Goal: Task Accomplishment & Management: Use online tool/utility

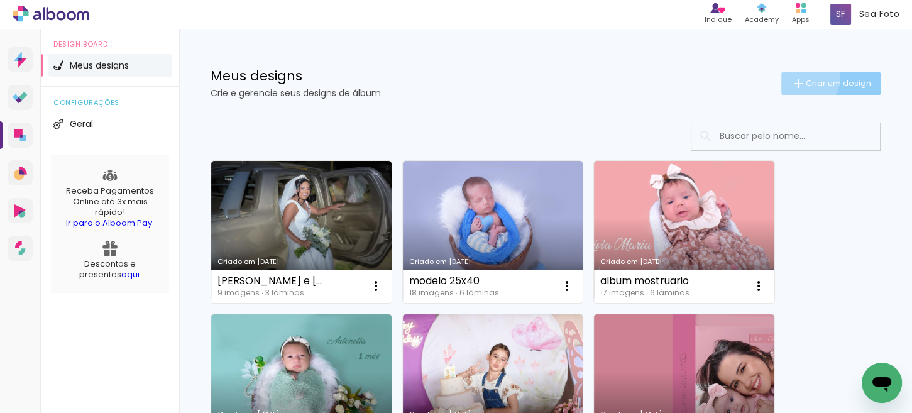
click at [792, 77] on iron-icon at bounding box center [798, 83] width 15 height 15
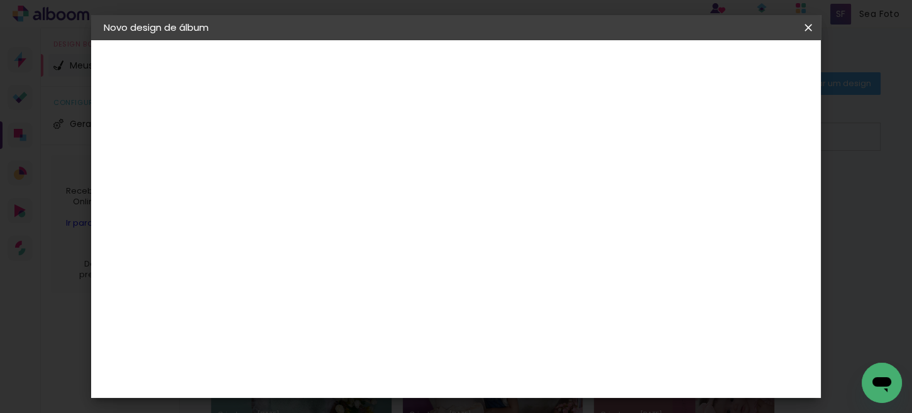
click at [309, 159] on input at bounding box center [309, 168] width 0 height 19
type input "[PERSON_NAME] acom"
type paper-input "[PERSON_NAME] acom"
click at [0, 0] on slot "Avançar" at bounding box center [0, 0] width 0 height 0
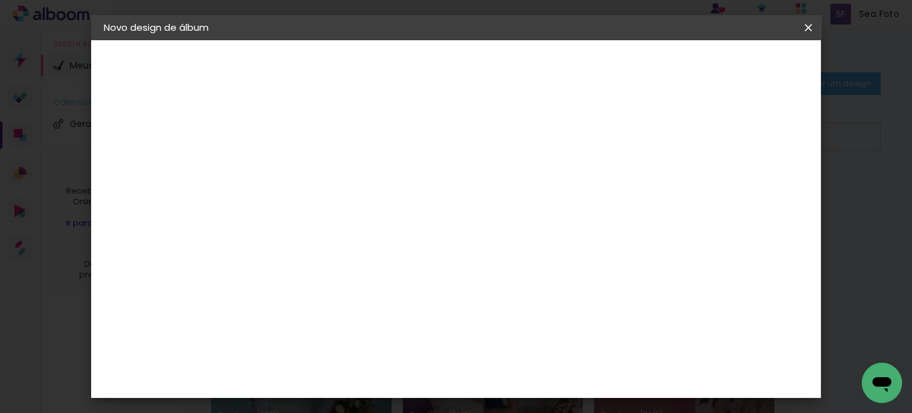
click at [0, 0] on slot "Avançar" at bounding box center [0, 0] width 0 height 0
click at [394, 303] on span "25 × 25" at bounding box center [365, 316] width 58 height 26
click at [0, 0] on slot "Avançar" at bounding box center [0, 0] width 0 height 0
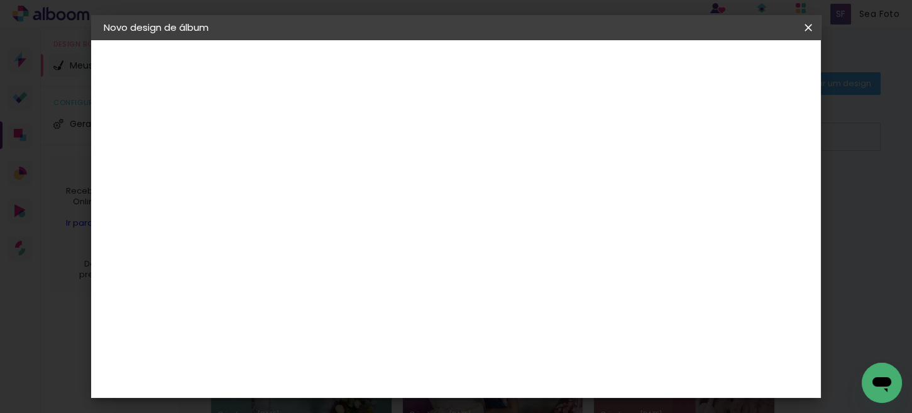
click at [558, 65] on span "Iniciar design" at bounding box center [539, 71] width 36 height 18
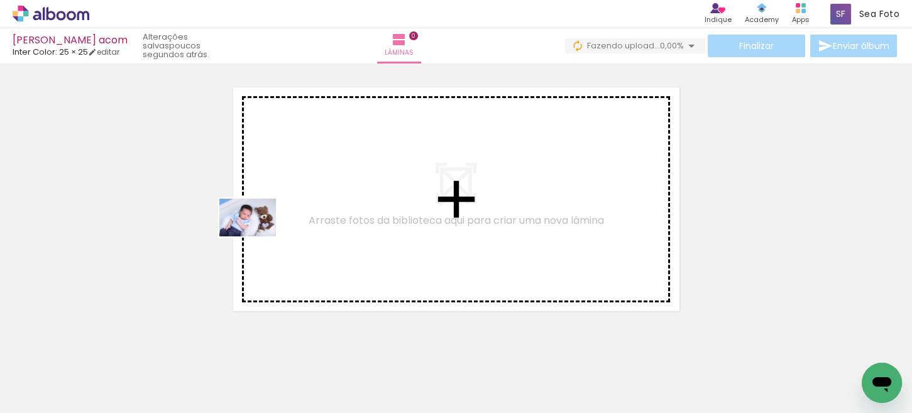
drag, startPoint x: 155, startPoint y: 377, endPoint x: 257, endPoint y: 236, distance: 173.6
click at [257, 236] on quentale-workspace at bounding box center [456, 206] width 912 height 413
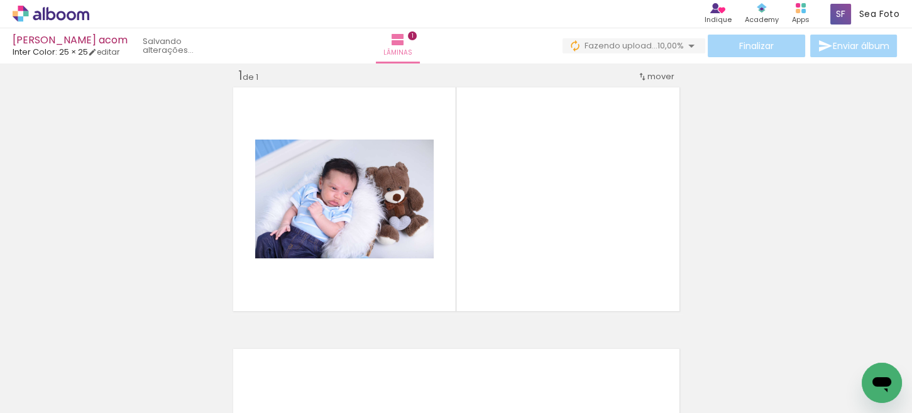
scroll to position [16, 0]
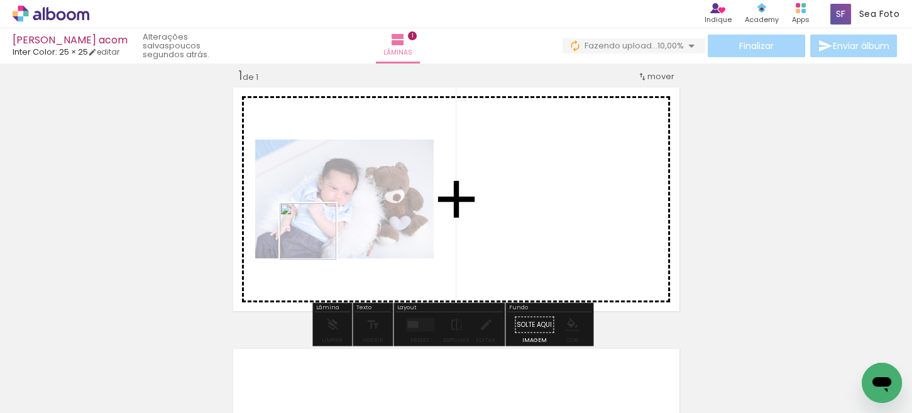
drag, startPoint x: 219, startPoint y: 368, endPoint x: 309, endPoint y: 344, distance: 93.2
click at [319, 239] on quentale-workspace at bounding box center [456, 206] width 912 height 413
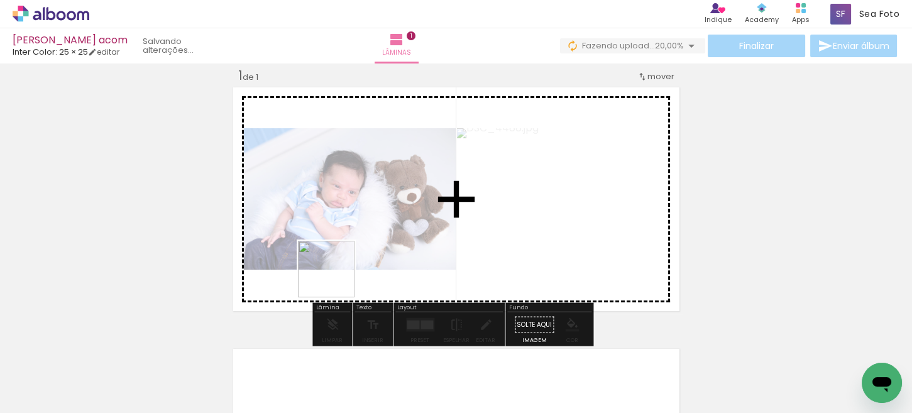
drag, startPoint x: 291, startPoint y: 370, endPoint x: 336, endPoint y: 278, distance: 102.1
click at [336, 278] on quentale-workspace at bounding box center [456, 206] width 912 height 413
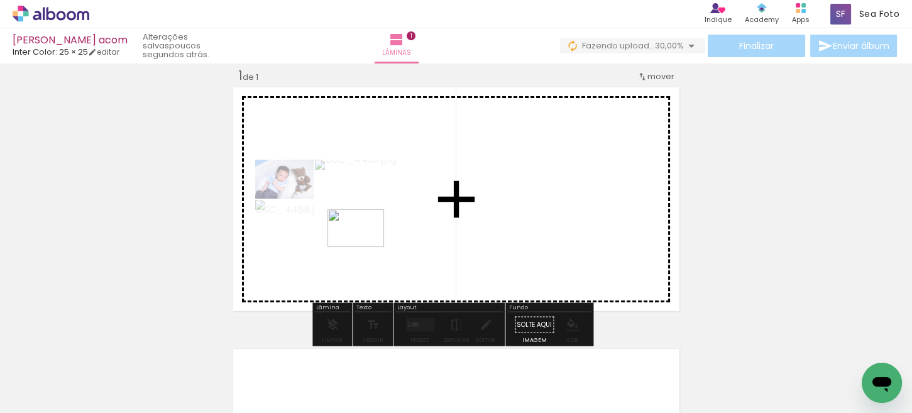
drag, startPoint x: 343, startPoint y: 380, endPoint x: 365, endPoint y: 247, distance: 135.2
click at [365, 247] on quentale-workspace at bounding box center [456, 206] width 912 height 413
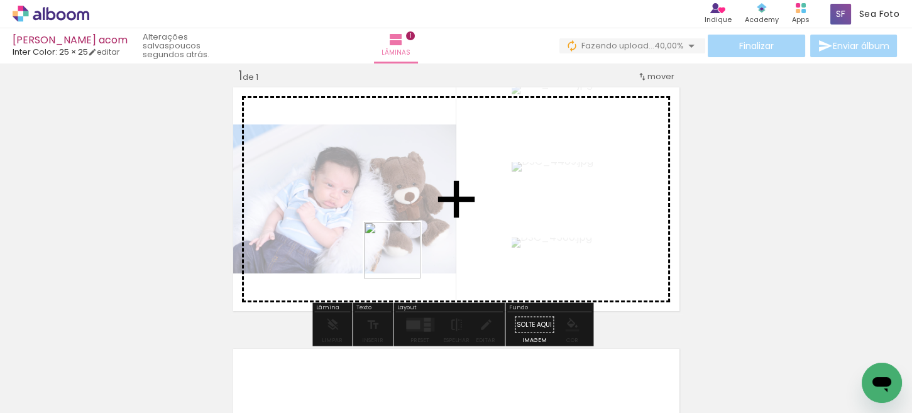
drag, startPoint x: 413, startPoint y: 376, endPoint x: 476, endPoint y: 360, distance: 65.4
click at [402, 259] on quentale-workspace at bounding box center [456, 206] width 912 height 413
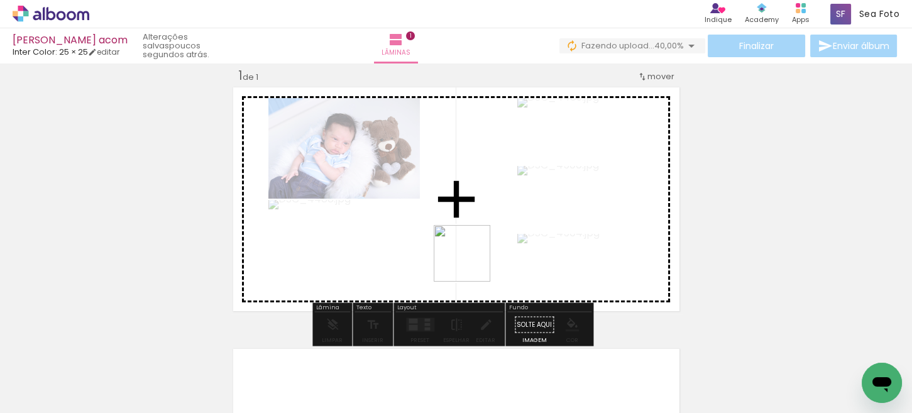
drag, startPoint x: 493, startPoint y: 370, endPoint x: 471, endPoint y: 263, distance: 109.1
click at [471, 263] on quentale-workspace at bounding box center [456, 206] width 912 height 413
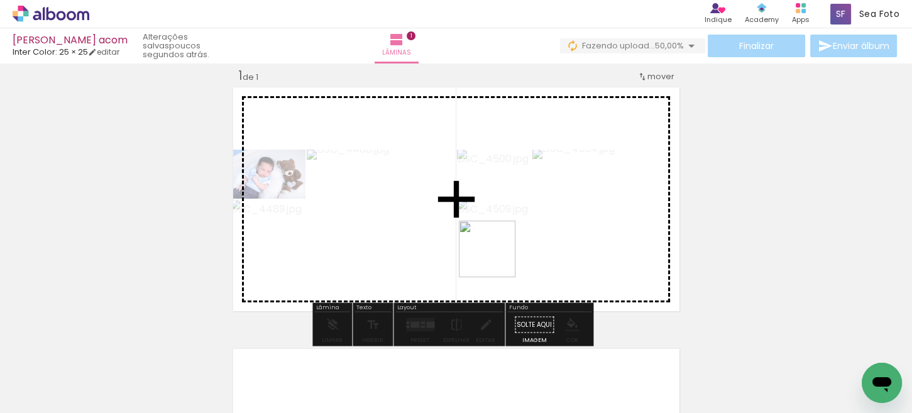
drag, startPoint x: 544, startPoint y: 363, endPoint x: 495, endPoint y: 256, distance: 117.6
click at [495, 256] on quentale-workspace at bounding box center [456, 206] width 912 height 413
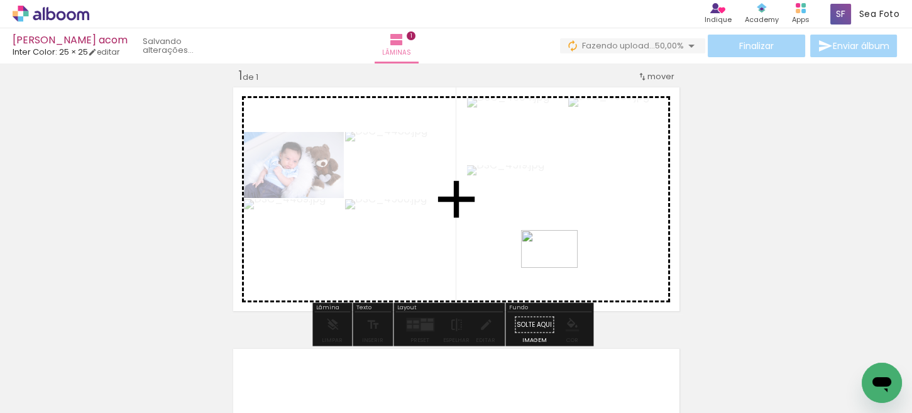
drag, startPoint x: 620, startPoint y: 363, endPoint x: 559, endPoint y: 268, distance: 112.8
click at [559, 268] on quentale-workspace at bounding box center [456, 206] width 912 height 413
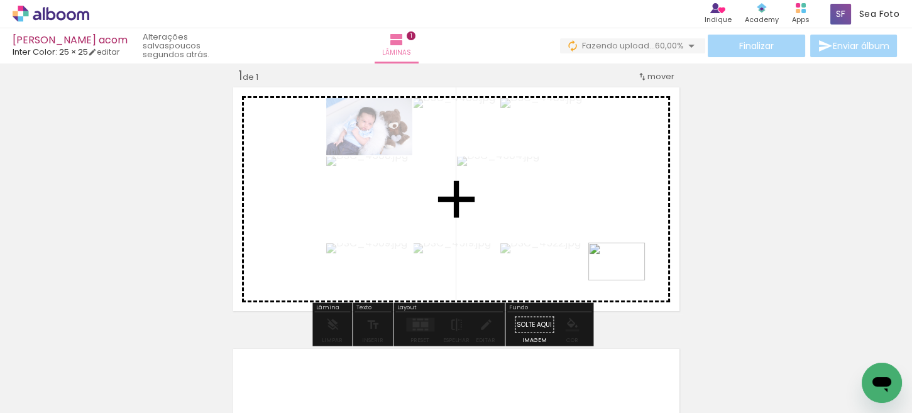
drag, startPoint x: 710, startPoint y: 372, endPoint x: 626, endPoint y: 280, distance: 124.1
click at [626, 280] on quentale-workspace at bounding box center [456, 206] width 912 height 413
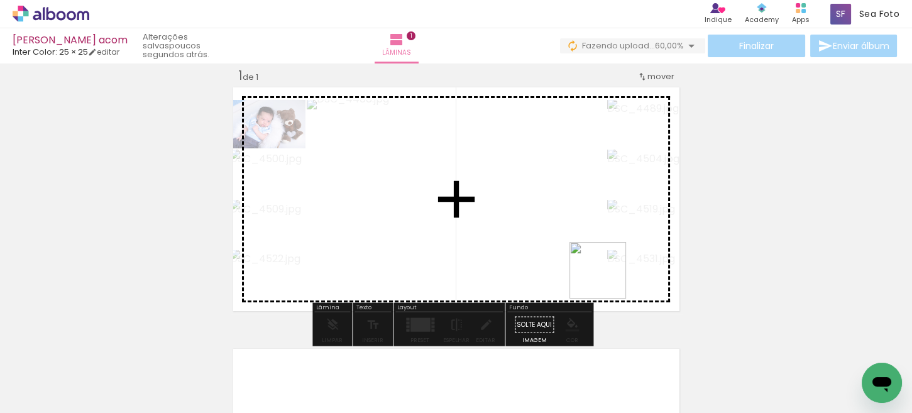
drag, startPoint x: 744, startPoint y: 365, endPoint x: 603, endPoint y: 277, distance: 166.9
click at [603, 277] on quentale-workspace at bounding box center [456, 206] width 912 height 413
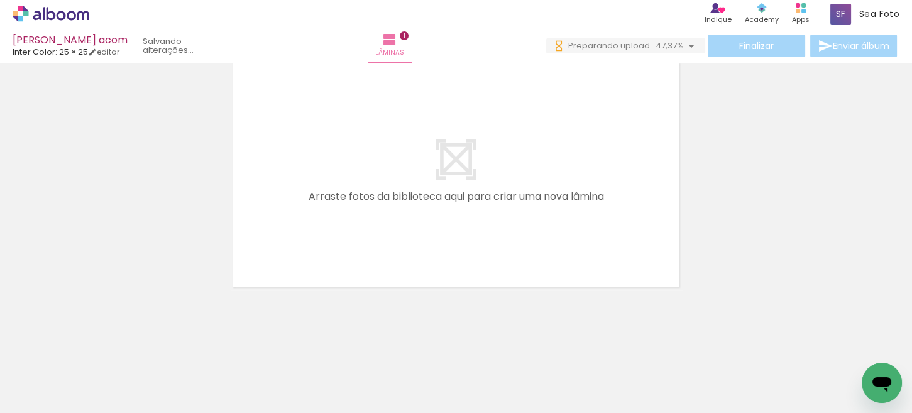
scroll to position [0, 0]
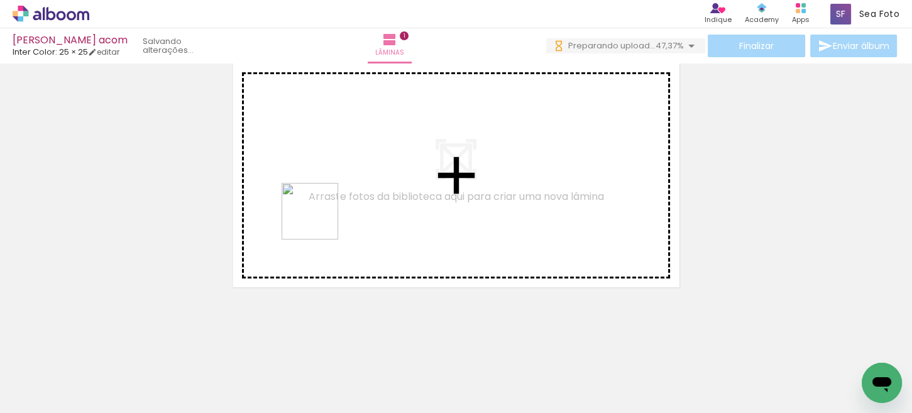
drag, startPoint x: 241, startPoint y: 380, endPoint x: 320, endPoint y: 342, distance: 87.4
click at [321, 219] on quentale-workspace at bounding box center [456, 206] width 912 height 413
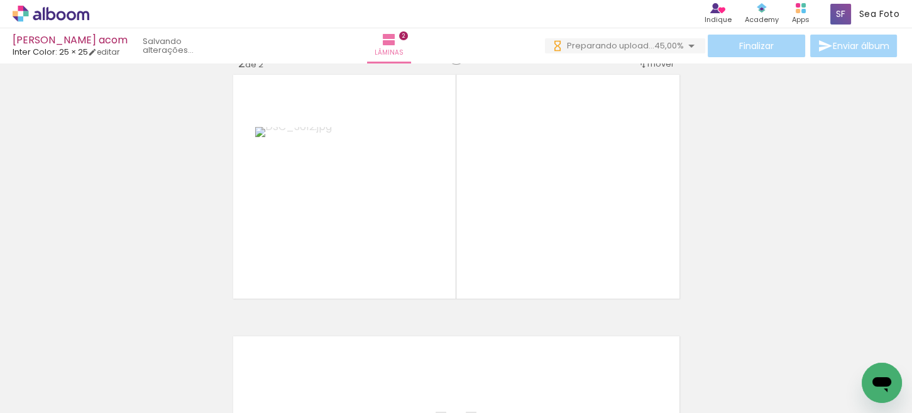
scroll to position [277, 0]
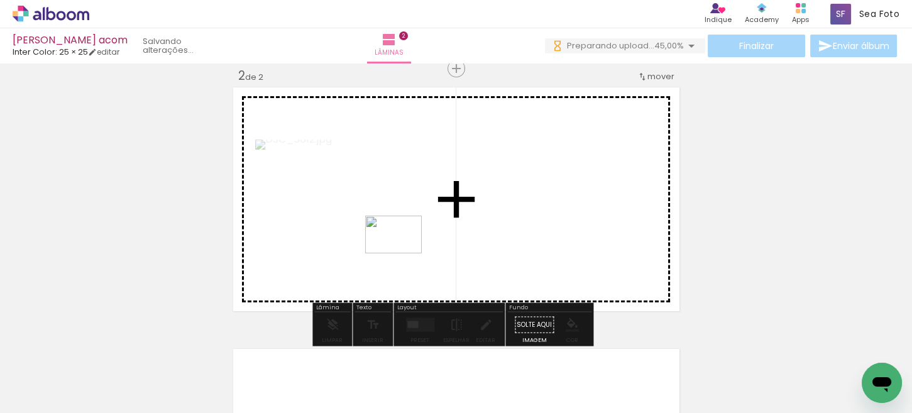
drag, startPoint x: 317, startPoint y: 380, endPoint x: 404, endPoint y: 253, distance: 154.0
click at [404, 253] on quentale-workspace at bounding box center [456, 206] width 912 height 413
drag, startPoint x: 377, startPoint y: 388, endPoint x: 481, endPoint y: 351, distance: 110.7
click at [493, 228] on quentale-workspace at bounding box center [456, 206] width 912 height 413
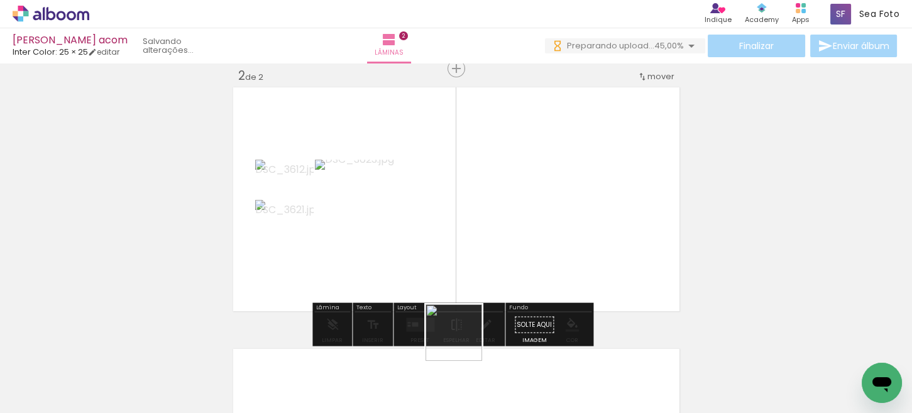
drag, startPoint x: 455, startPoint y: 369, endPoint x: 522, endPoint y: 330, distance: 77.2
click at [519, 220] on quentale-workspace at bounding box center [456, 206] width 912 height 413
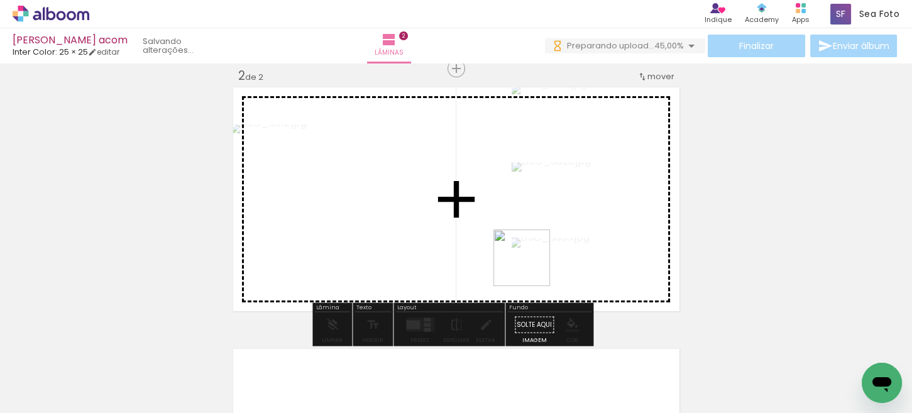
drag, startPoint x: 518, startPoint y: 369, endPoint x: 588, endPoint y: 338, distance: 76.5
click at [531, 266] on quentale-workspace at bounding box center [456, 206] width 912 height 413
drag, startPoint x: 581, startPoint y: 370, endPoint x: 536, endPoint y: 263, distance: 115.5
click at [536, 263] on quentale-workspace at bounding box center [456, 206] width 912 height 413
drag, startPoint x: 637, startPoint y: 354, endPoint x: 553, endPoint y: 262, distance: 124.6
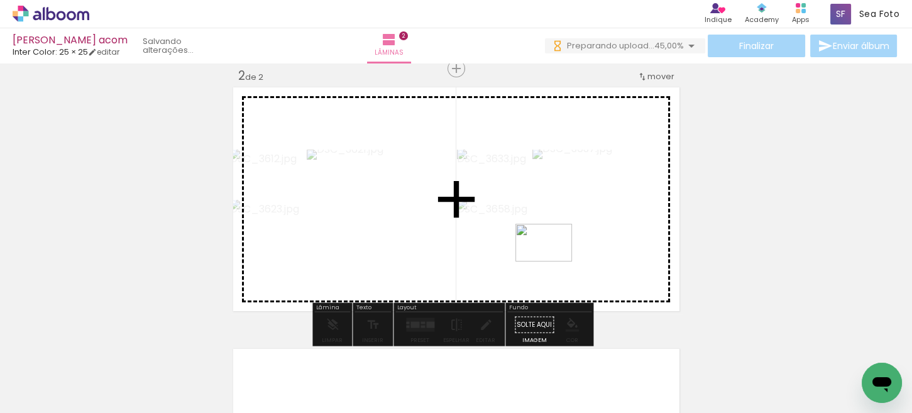
click at [553, 262] on quentale-workspace at bounding box center [456, 206] width 912 height 413
drag, startPoint x: 725, startPoint y: 386, endPoint x: 536, endPoint y: 269, distance: 222.4
click at [536, 269] on quentale-workspace at bounding box center [456, 206] width 912 height 413
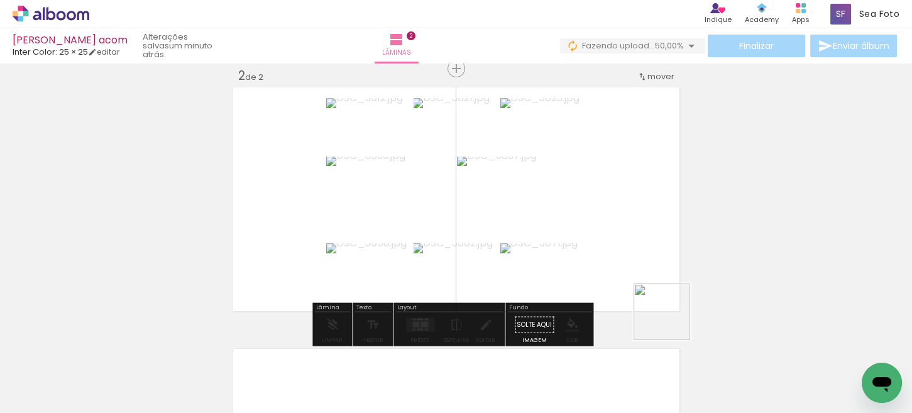
drag, startPoint x: 798, startPoint y: 377, endPoint x: 772, endPoint y: 342, distance: 43.1
click at [573, 280] on quentale-workspace at bounding box center [456, 206] width 912 height 413
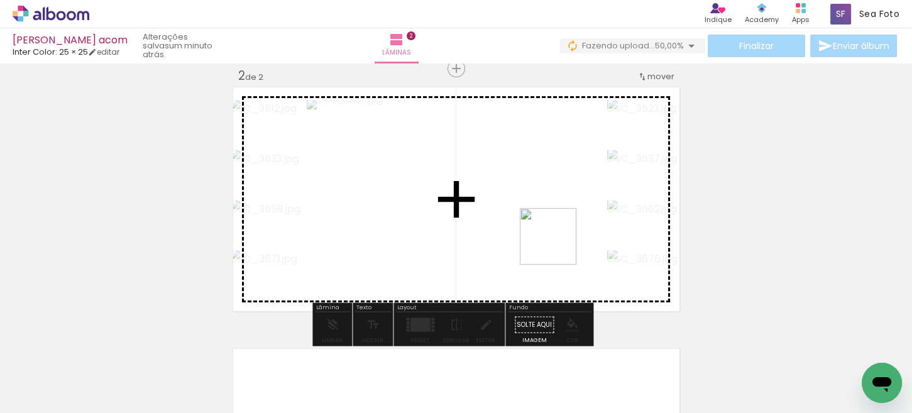
drag, startPoint x: 851, startPoint y: 380, endPoint x: 549, endPoint y: 243, distance: 331.4
click at [549, 243] on quentale-workspace at bounding box center [456, 206] width 912 height 413
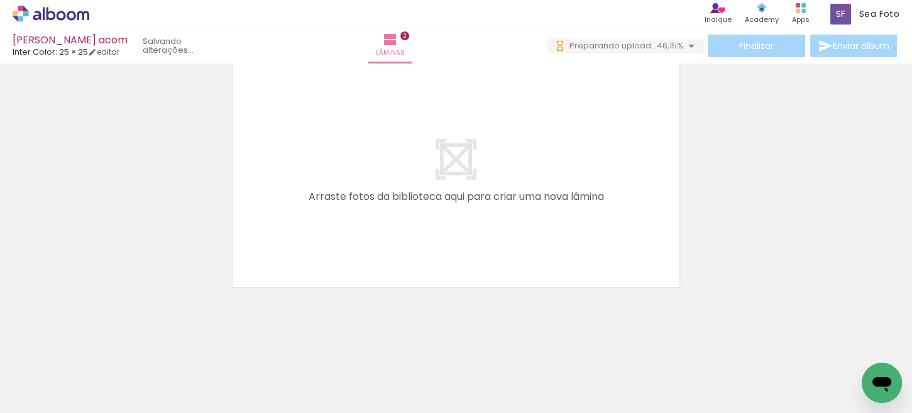
scroll to position [0, 0]
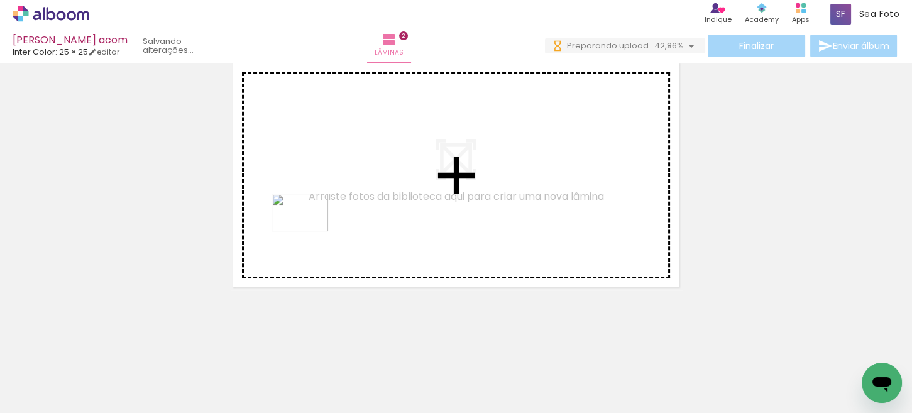
drag, startPoint x: 228, startPoint y: 367, endPoint x: 309, endPoint y: 231, distance: 158.5
click at [309, 231] on quentale-workspace at bounding box center [456, 206] width 912 height 413
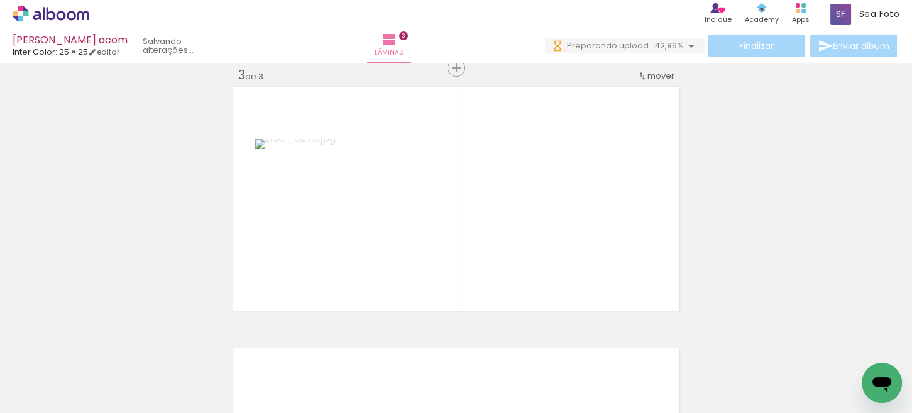
scroll to position [539, 0]
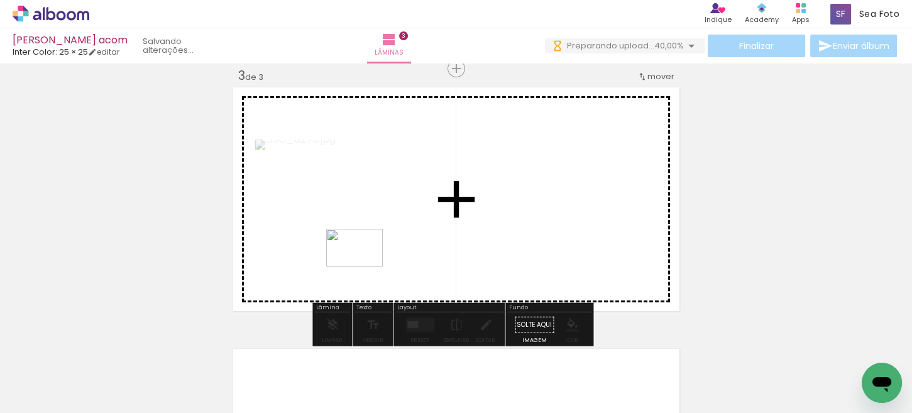
drag, startPoint x: 311, startPoint y: 384, endPoint x: 364, endPoint y: 267, distance: 129.1
click at [364, 267] on quentale-workspace at bounding box center [456, 206] width 912 height 413
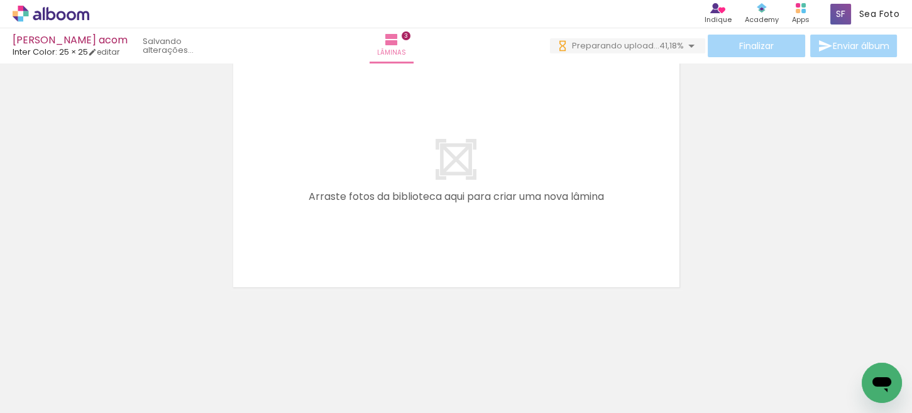
scroll to position [0, 2010]
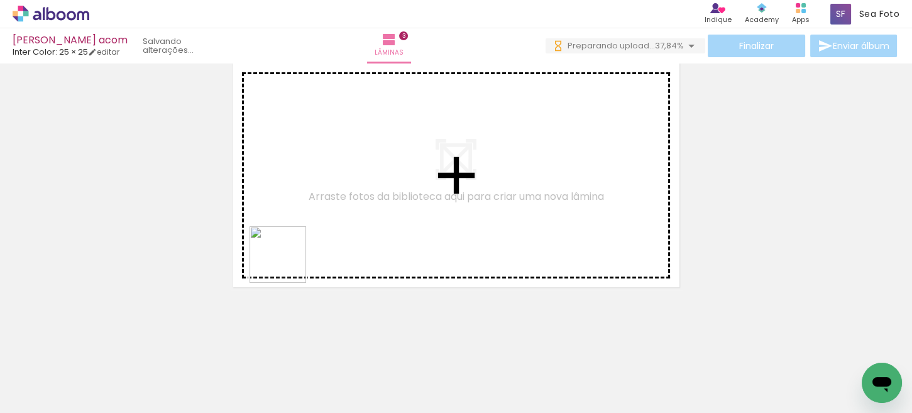
drag, startPoint x: 260, startPoint y: 321, endPoint x: 305, endPoint y: 341, distance: 49.8
click at [344, 178] on quentale-workspace at bounding box center [456, 206] width 912 height 413
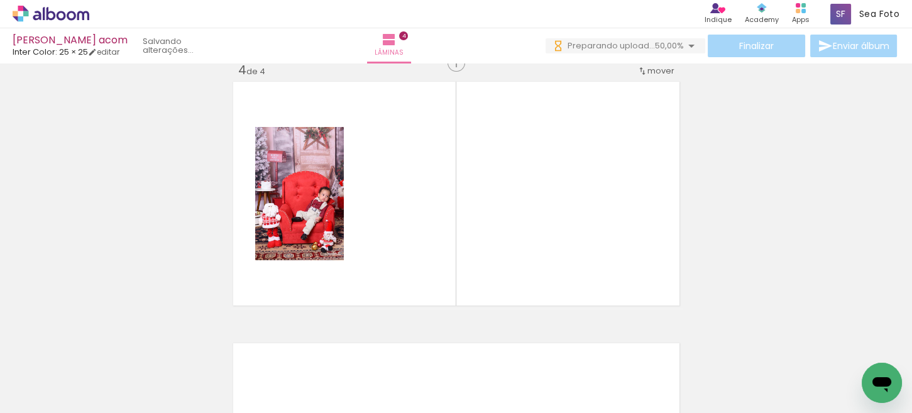
scroll to position [800, 0]
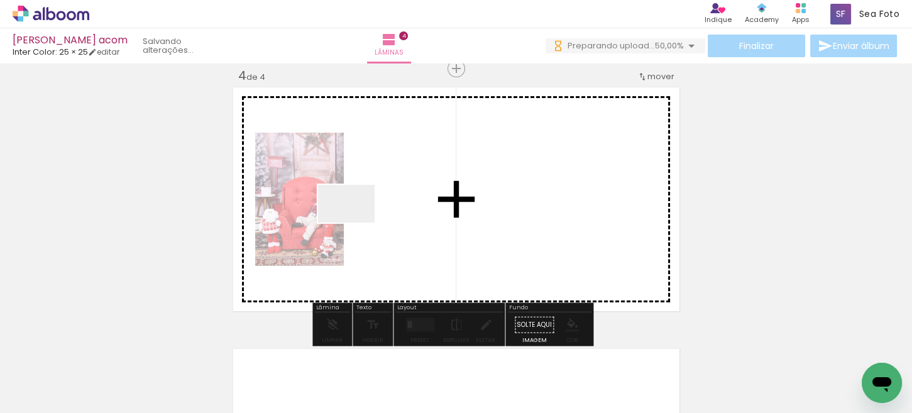
drag, startPoint x: 299, startPoint y: 364, endPoint x: 356, endPoint y: 222, distance: 153.2
click at [356, 222] on quentale-workspace at bounding box center [456, 206] width 912 height 413
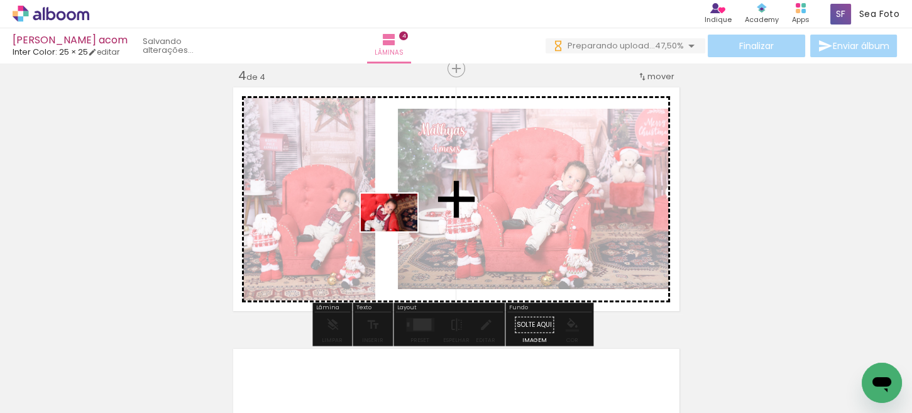
drag, startPoint x: 369, startPoint y: 375, endPoint x: 399, endPoint y: 231, distance: 146.3
click at [399, 231] on quentale-workspace at bounding box center [456, 206] width 912 height 413
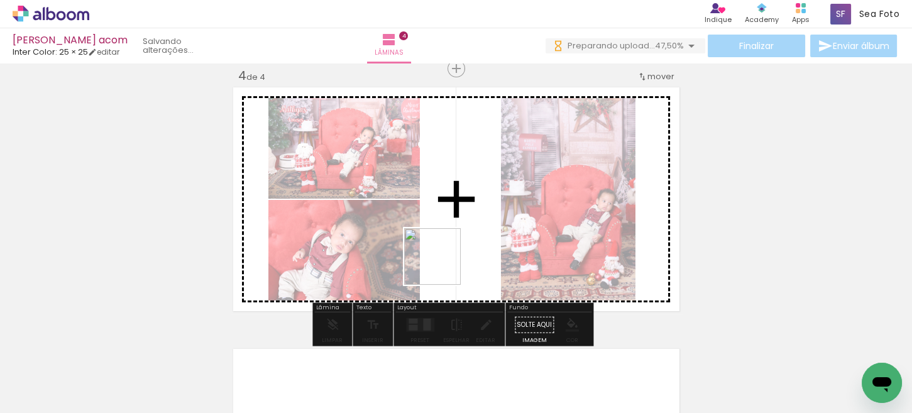
drag, startPoint x: 441, startPoint y: 379, endPoint x: 493, endPoint y: 388, distance: 52.3
click at [442, 265] on quentale-workspace at bounding box center [456, 206] width 912 height 413
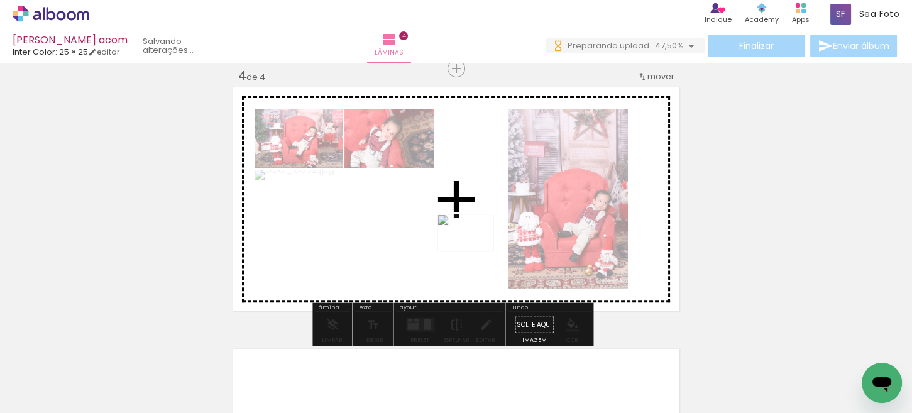
drag, startPoint x: 492, startPoint y: 312, endPoint x: 475, endPoint y: 251, distance: 63.3
click at [475, 251] on quentale-workspace at bounding box center [456, 206] width 912 height 413
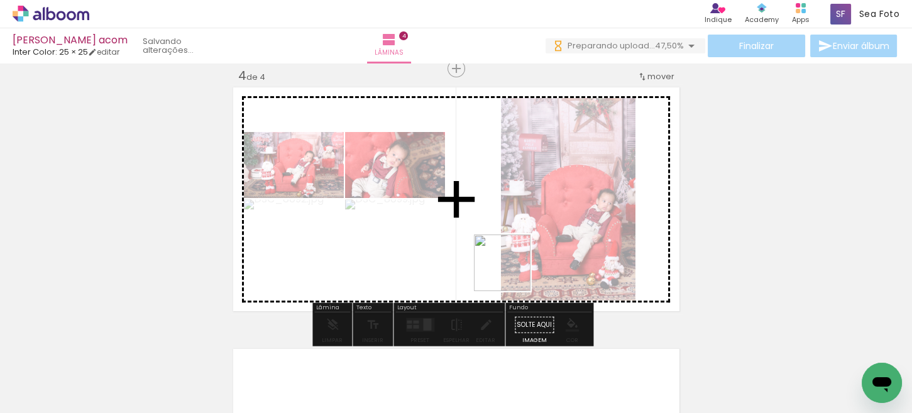
drag, startPoint x: 575, startPoint y: 377, endPoint x: 507, endPoint y: 266, distance: 129.8
click at [507, 266] on quentale-workspace at bounding box center [456, 206] width 912 height 413
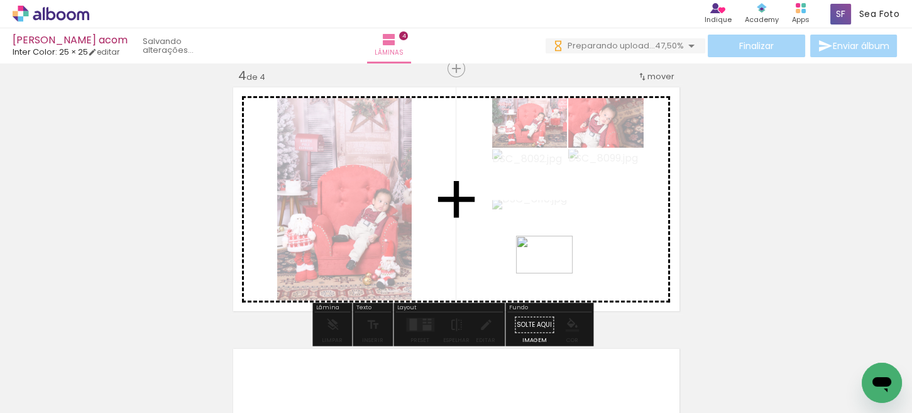
drag, startPoint x: 669, startPoint y: 382, endPoint x: 554, endPoint y: 273, distance: 157.9
click at [554, 273] on quentale-workspace at bounding box center [456, 206] width 912 height 413
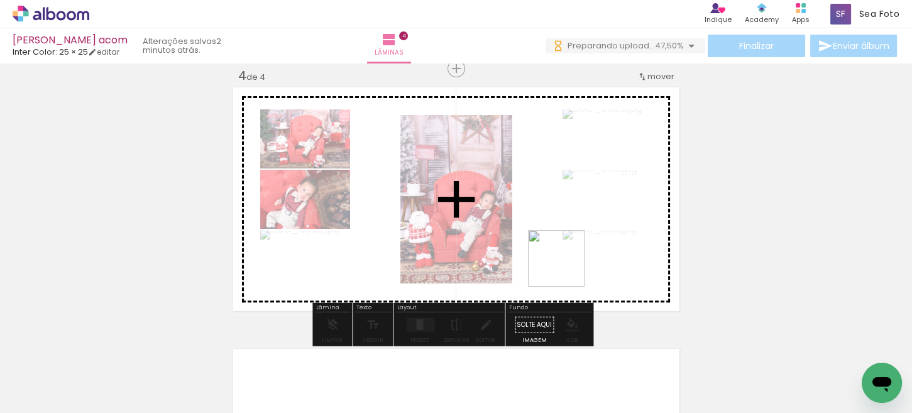
drag, startPoint x: 720, startPoint y: 378, endPoint x: 558, endPoint y: 265, distance: 197.4
click at [558, 265] on quentale-workspace at bounding box center [456, 206] width 912 height 413
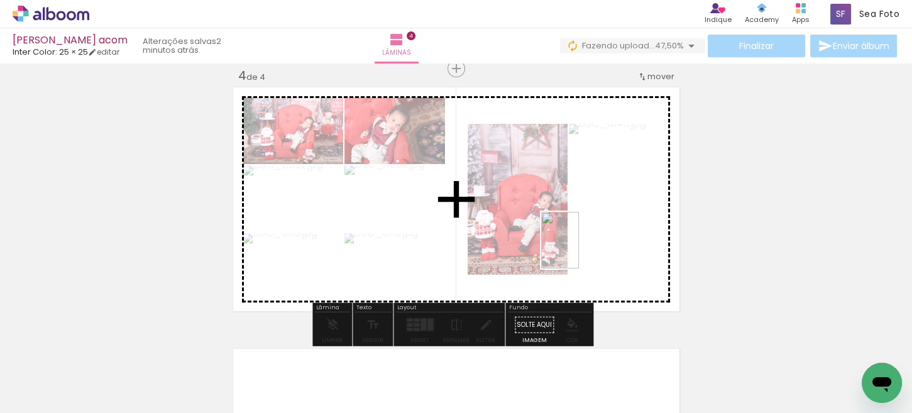
drag, startPoint x: 787, startPoint y: 365, endPoint x: 769, endPoint y: 352, distance: 22.1
click at [578, 250] on quentale-workspace at bounding box center [456, 206] width 912 height 413
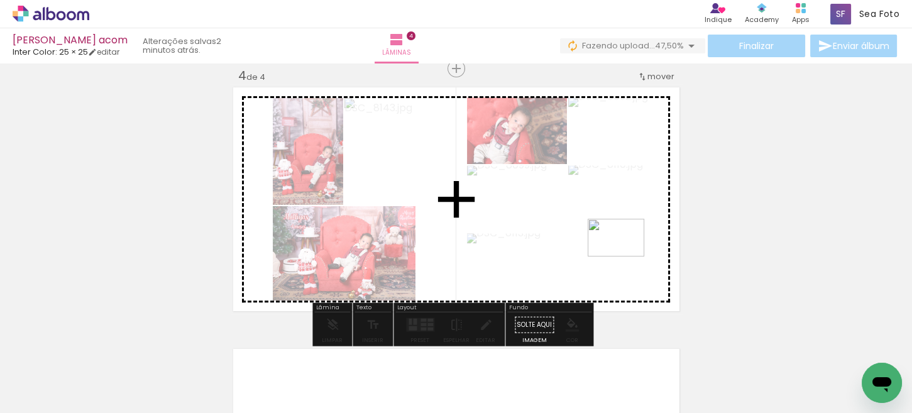
drag, startPoint x: 844, startPoint y: 366, endPoint x: 605, endPoint y: 253, distance: 264.0
click at [625, 256] on quentale-workspace at bounding box center [456, 206] width 912 height 413
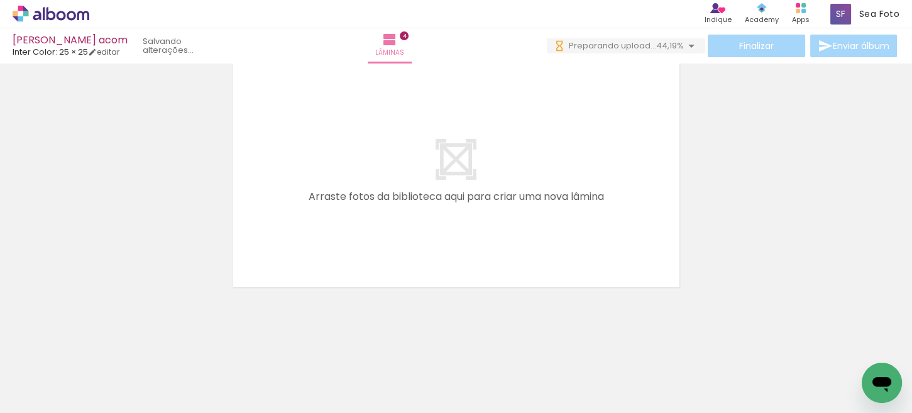
scroll to position [0, 2715]
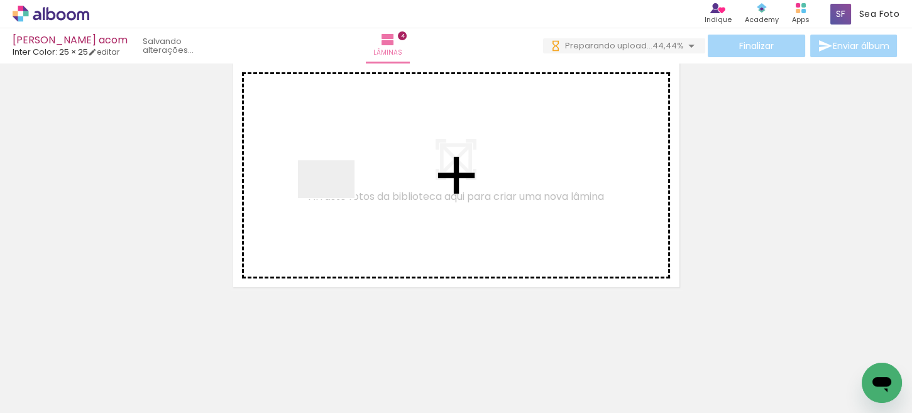
drag, startPoint x: 285, startPoint y: 321, endPoint x: 336, endPoint y: 198, distance: 132.7
click at [336, 198] on quentale-workspace at bounding box center [456, 206] width 912 height 413
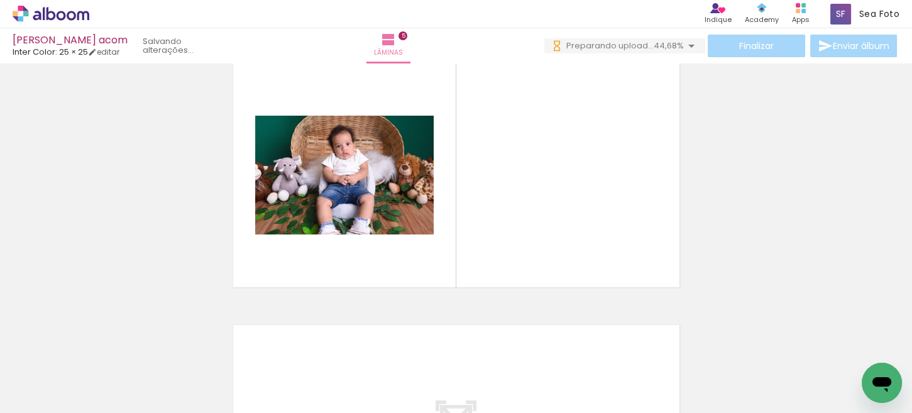
scroll to position [1062, 0]
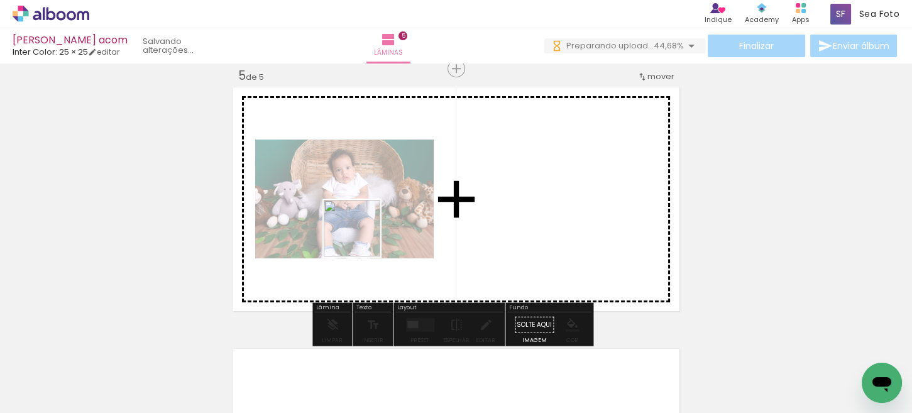
drag, startPoint x: 305, startPoint y: 365, endPoint x: 373, endPoint y: 214, distance: 165.7
click at [373, 214] on quentale-workspace at bounding box center [456, 206] width 912 height 413
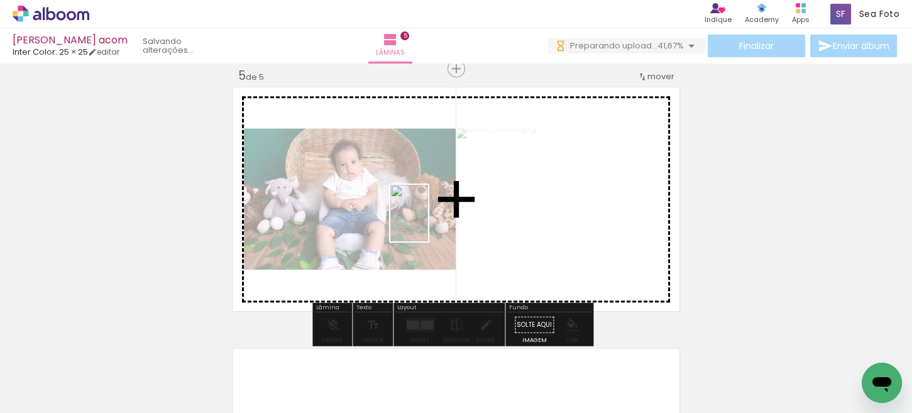
drag, startPoint x: 371, startPoint y: 370, endPoint x: 428, endPoint y: 223, distance: 158.4
click at [428, 223] on quentale-workspace at bounding box center [456, 206] width 912 height 413
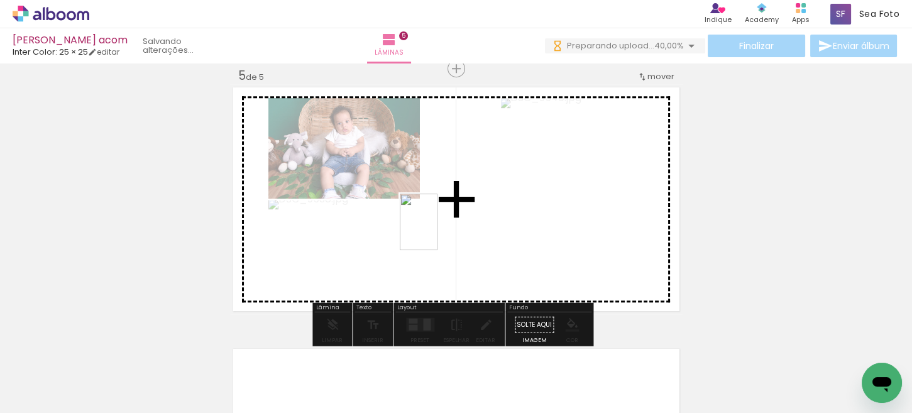
drag, startPoint x: 439, startPoint y: 364, endPoint x: 438, endPoint y: 231, distance: 133.3
click at [438, 231] on quentale-workspace at bounding box center [456, 206] width 912 height 413
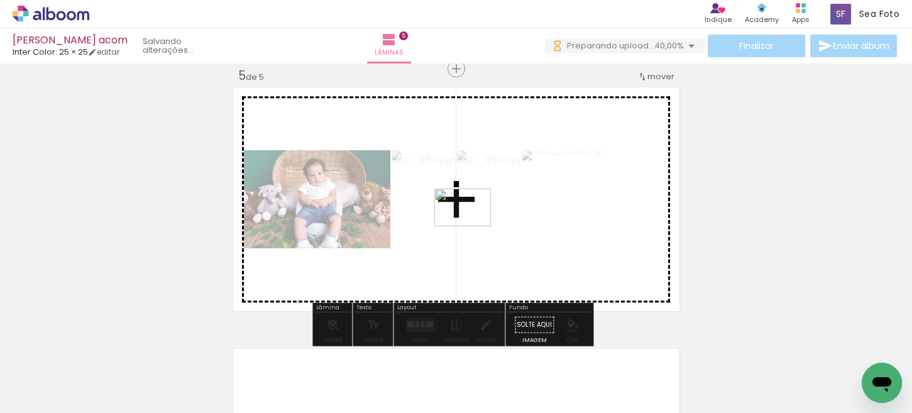
drag, startPoint x: 500, startPoint y: 358, endPoint x: 472, endPoint y: 226, distance: 134.9
click at [472, 226] on quentale-workspace at bounding box center [456, 206] width 912 height 413
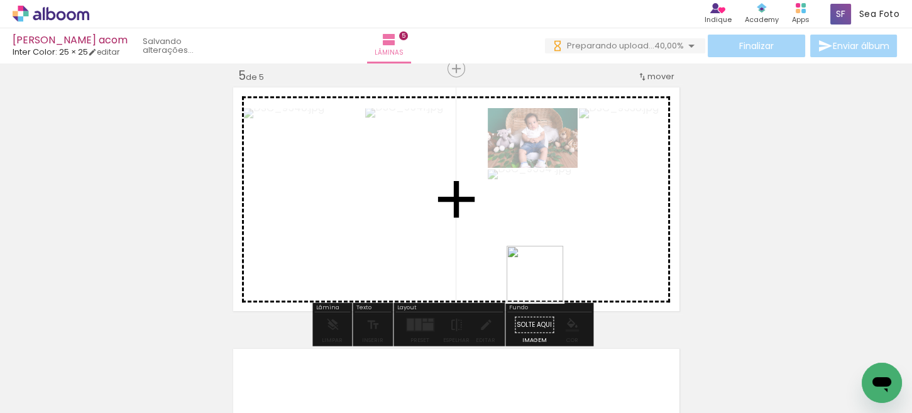
drag, startPoint x: 588, startPoint y: 384, endPoint x: 537, endPoint y: 258, distance: 135.9
click at [537, 258] on quentale-workspace at bounding box center [456, 206] width 912 height 413
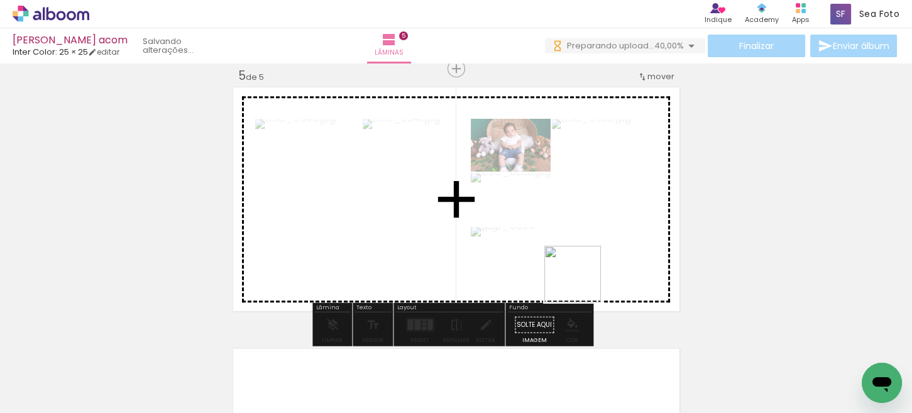
drag, startPoint x: 653, startPoint y: 377, endPoint x: 579, endPoint y: 278, distance: 123.1
click at [579, 278] on quentale-workspace at bounding box center [456, 206] width 912 height 413
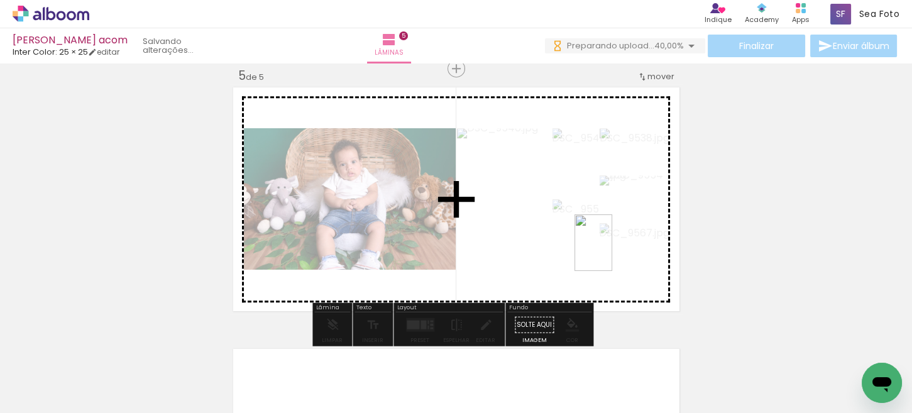
drag, startPoint x: 730, startPoint y: 372, endPoint x: 612, endPoint y: 252, distance: 167.6
click at [612, 252] on quentale-workspace at bounding box center [456, 206] width 912 height 413
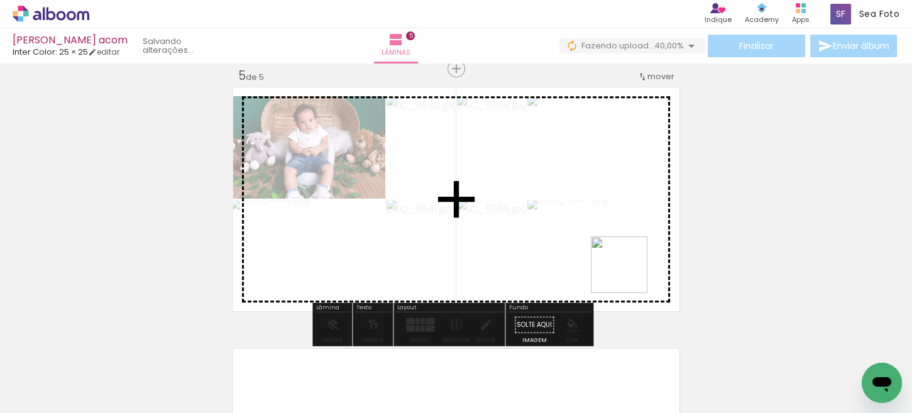
drag, startPoint x: 791, startPoint y: 372, endPoint x: 613, endPoint y: 262, distance: 209.2
click at [613, 262] on quentale-workspace at bounding box center [456, 206] width 912 height 413
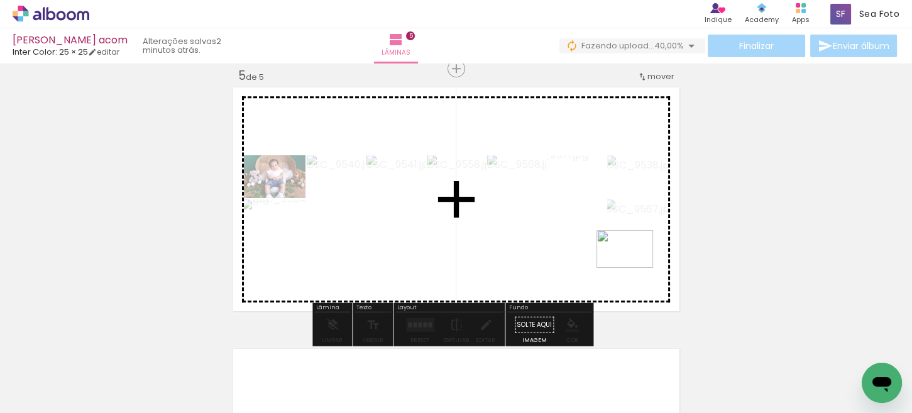
drag, startPoint x: 851, startPoint y: 378, endPoint x: 633, endPoint y: 277, distance: 240.2
click at [633, 268] on quentale-workspace at bounding box center [456, 206] width 912 height 413
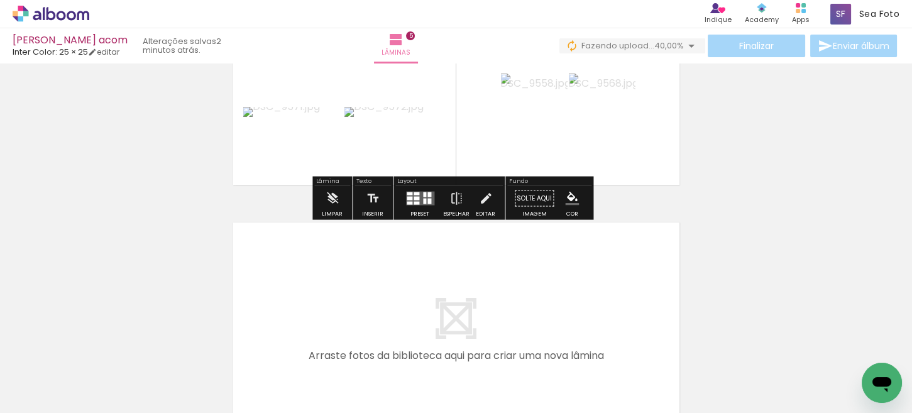
scroll to position [1347, 0]
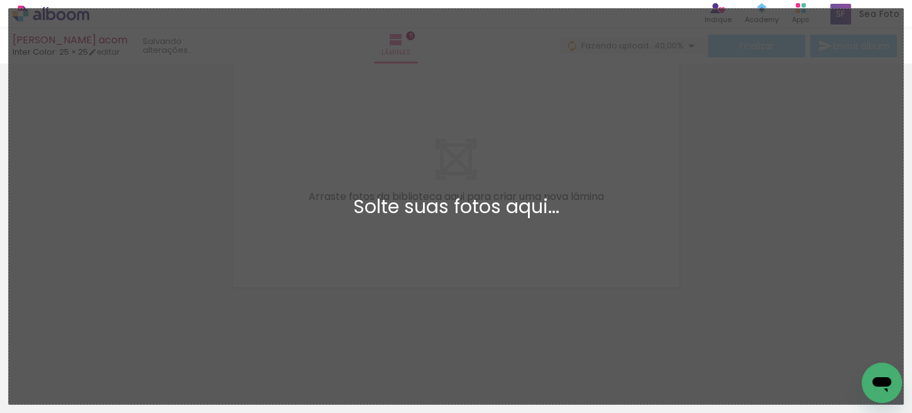
scroll to position [0, 2715]
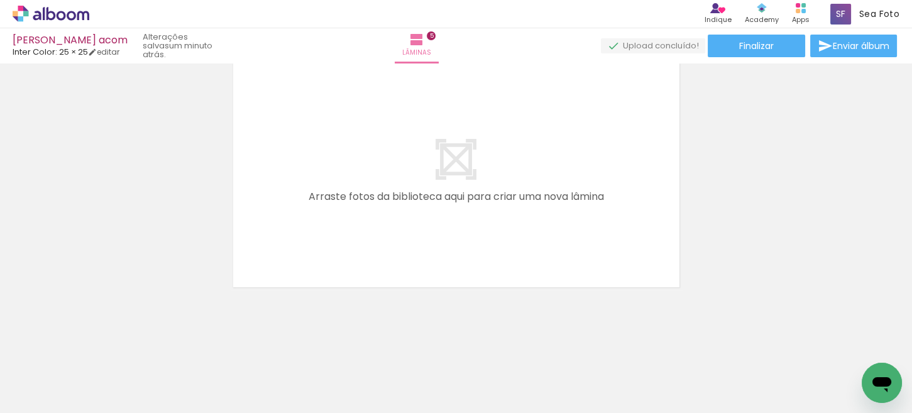
scroll to position [0, 2715]
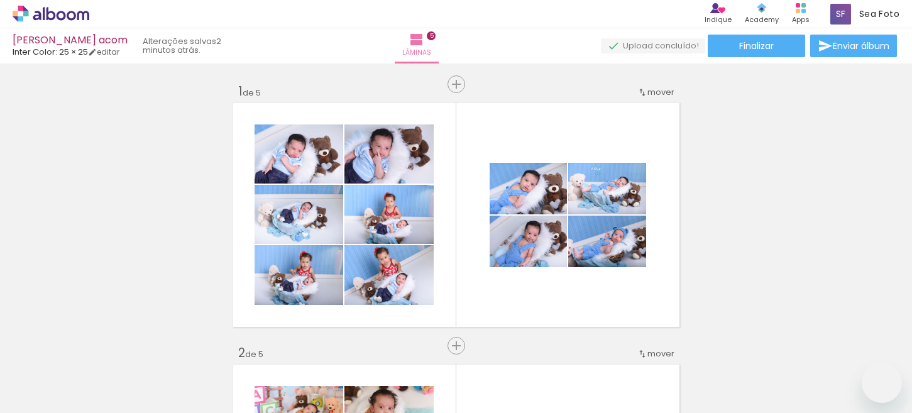
click at [403, 253] on quentale-layouter at bounding box center [456, 215] width 453 height 230
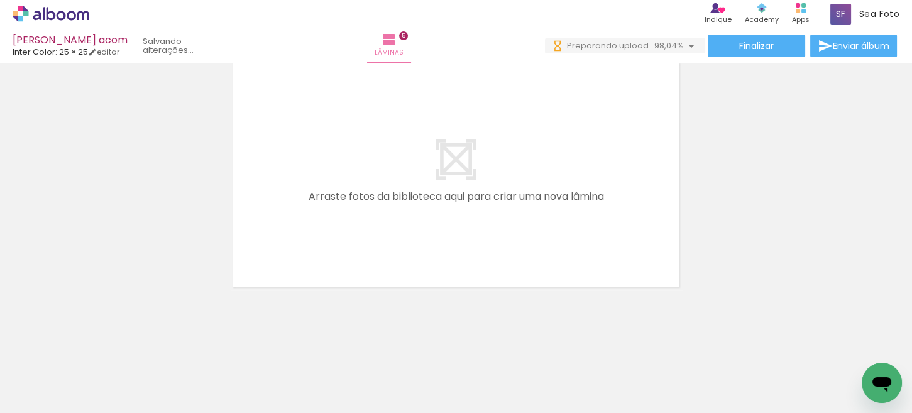
scroll to position [0, 3489]
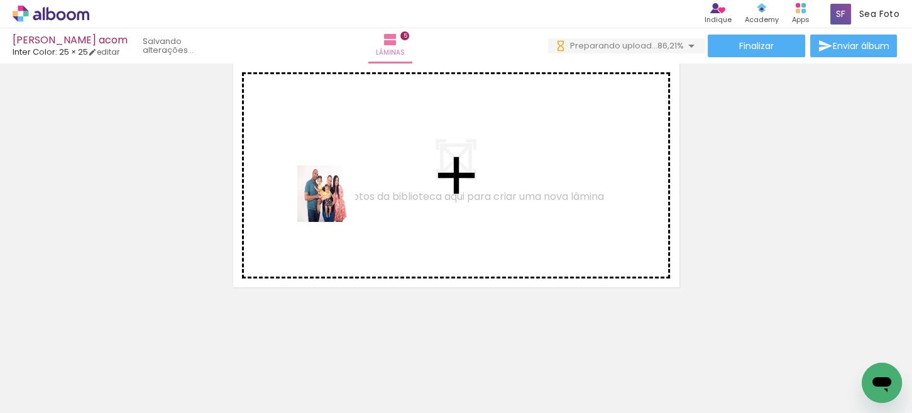
drag, startPoint x: 169, startPoint y: 375, endPoint x: 335, endPoint y: 203, distance: 239.2
click at [335, 203] on quentale-workspace at bounding box center [456, 206] width 912 height 413
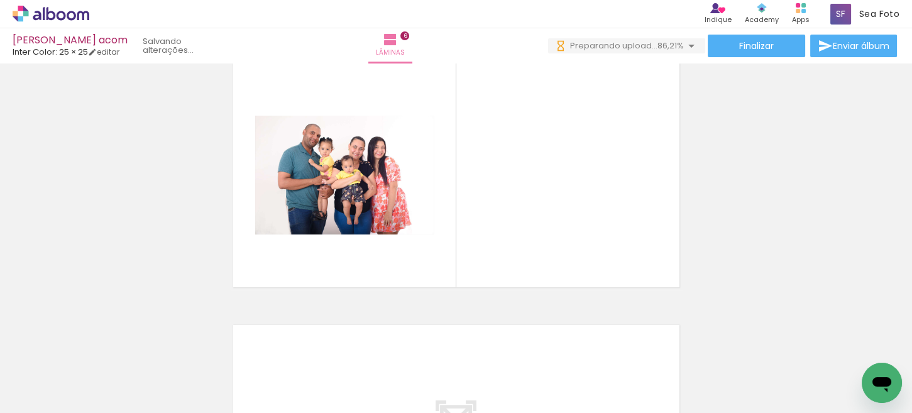
scroll to position [1323, 0]
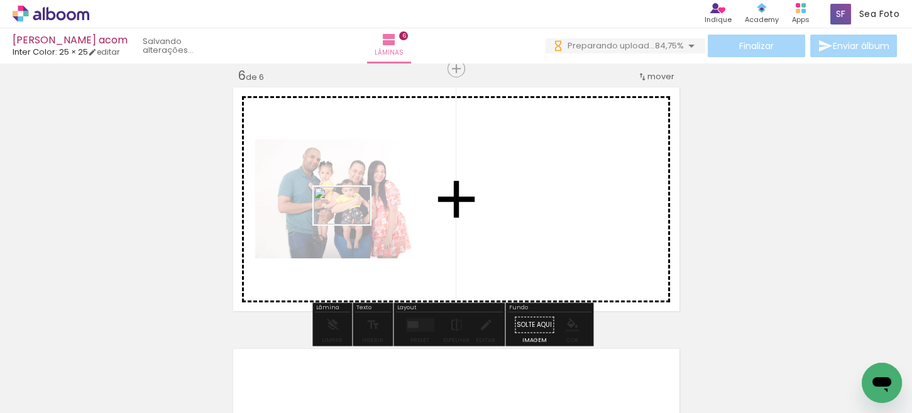
drag, startPoint x: 246, startPoint y: 371, endPoint x: 351, endPoint y: 224, distance: 180.6
click at [351, 224] on quentale-workspace at bounding box center [456, 206] width 912 height 413
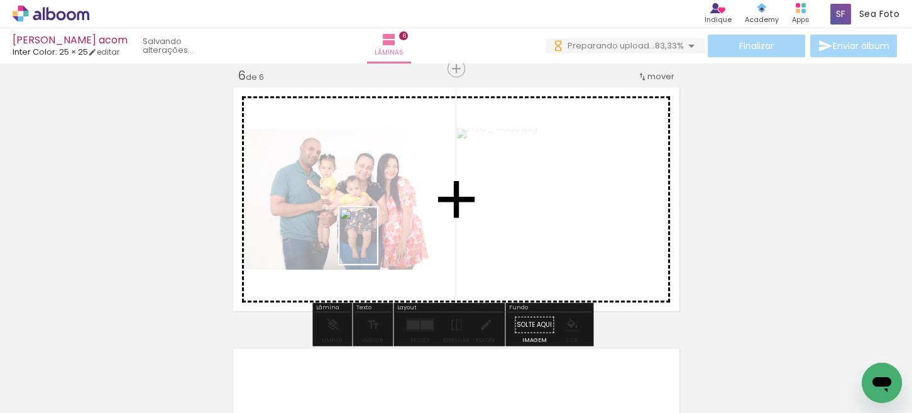
drag, startPoint x: 314, startPoint y: 368, endPoint x: 380, endPoint y: 238, distance: 145.3
click at [380, 238] on quentale-workspace at bounding box center [456, 206] width 912 height 413
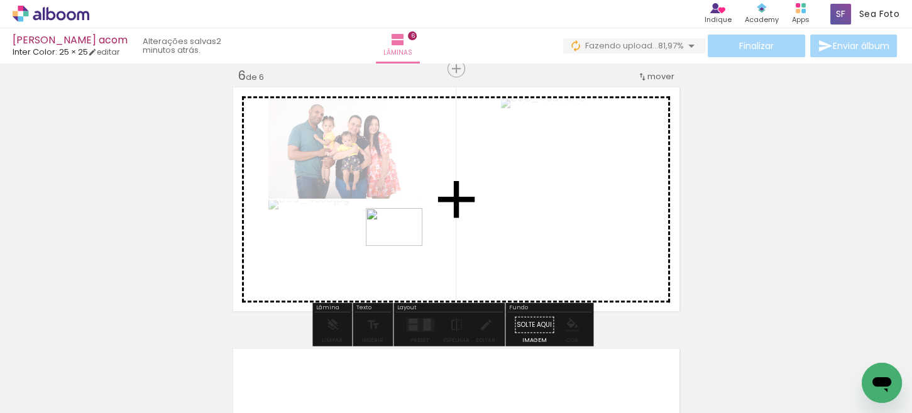
drag, startPoint x: 380, startPoint y: 336, endPoint x: 406, endPoint y: 238, distance: 100.8
click at [406, 238] on quentale-workspace at bounding box center [456, 206] width 912 height 413
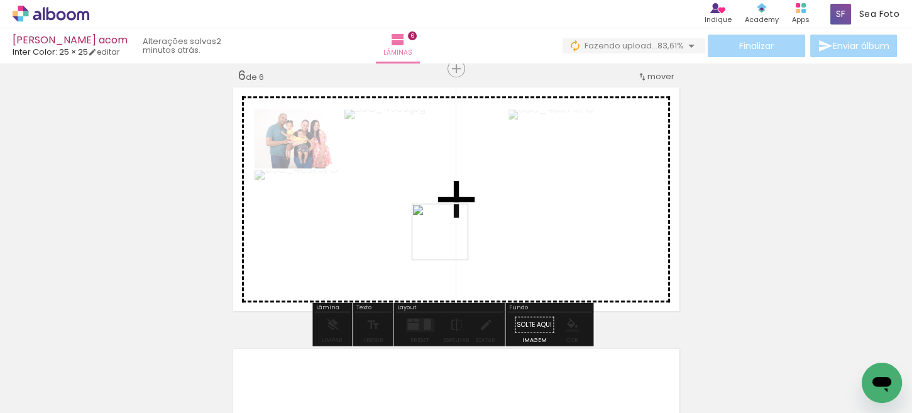
drag, startPoint x: 446, startPoint y: 370, endPoint x: 451, endPoint y: 223, distance: 147.2
click at [451, 223] on quentale-workspace at bounding box center [456, 206] width 912 height 413
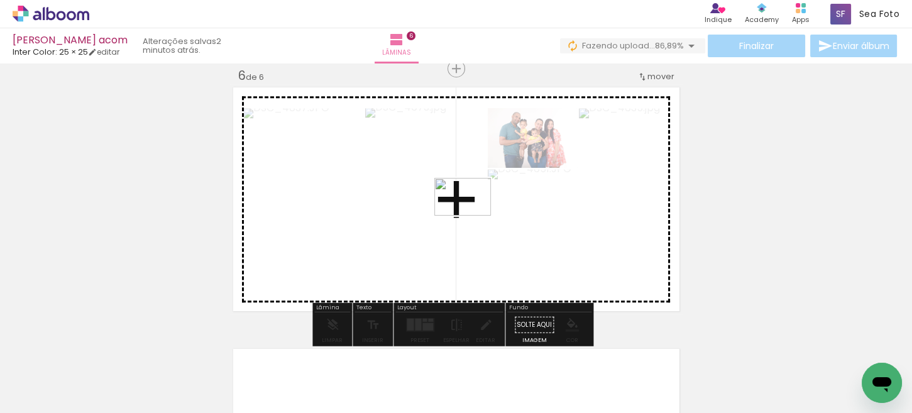
drag, startPoint x: 512, startPoint y: 377, endPoint x: 472, endPoint y: 216, distance: 165.7
click at [472, 216] on quentale-workspace at bounding box center [456, 206] width 912 height 413
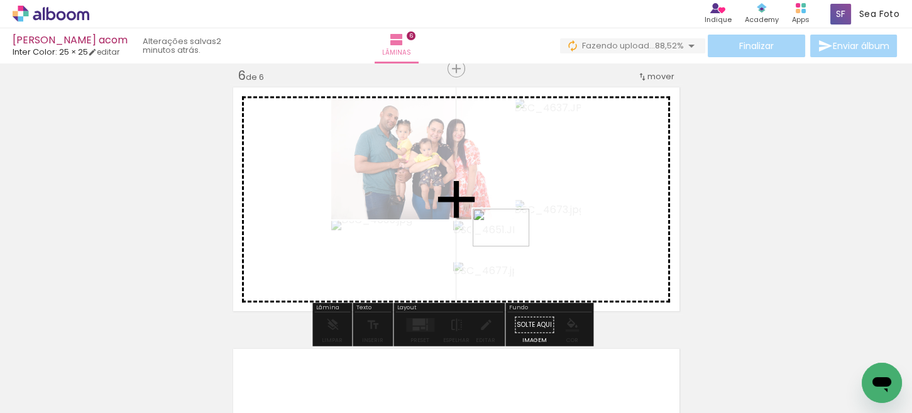
drag, startPoint x: 574, startPoint y: 373, endPoint x: 510, endPoint y: 246, distance: 141.4
click at [510, 246] on quentale-workspace at bounding box center [456, 206] width 912 height 413
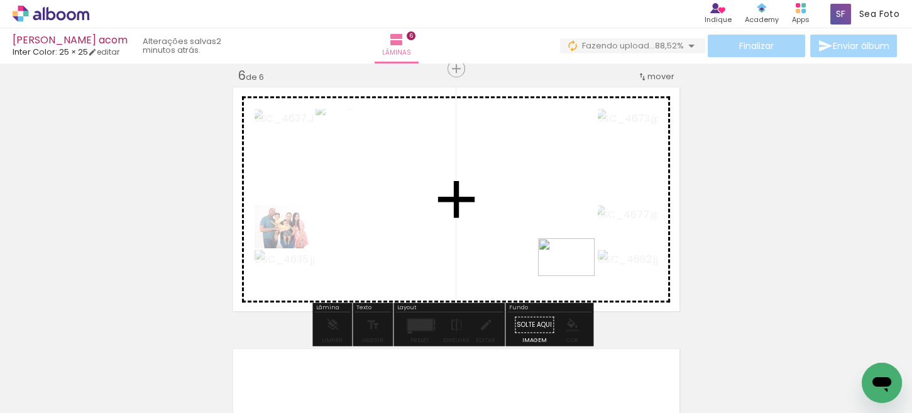
drag, startPoint x: 655, startPoint y: 377, endPoint x: 576, endPoint y: 276, distance: 128.0
click at [576, 276] on quentale-workspace at bounding box center [456, 206] width 912 height 413
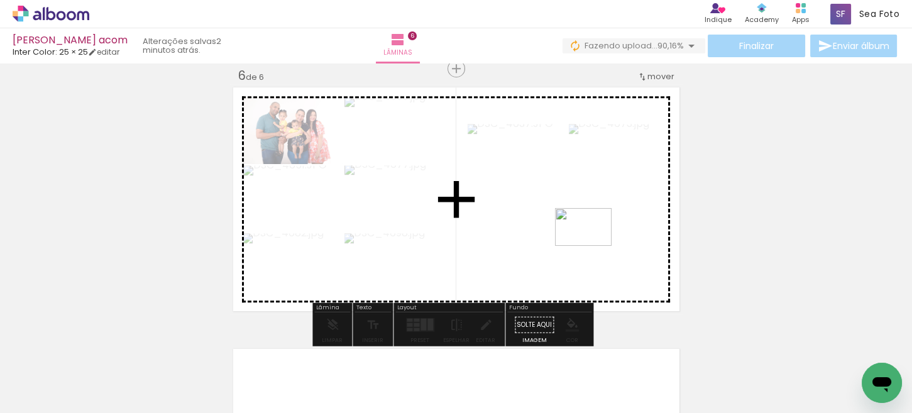
drag, startPoint x: 731, startPoint y: 383, endPoint x: 593, endPoint y: 246, distance: 195.1
click at [593, 246] on quentale-workspace at bounding box center [456, 206] width 912 height 413
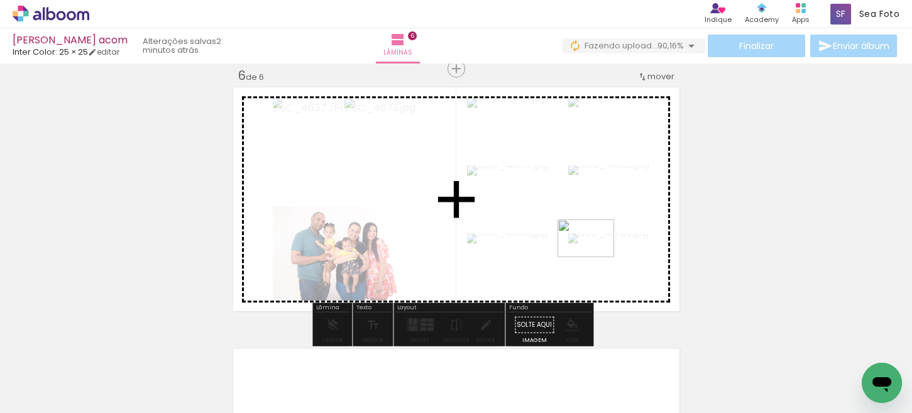
drag, startPoint x: 809, startPoint y: 381, endPoint x: 595, endPoint y: 257, distance: 247.0
click at [595, 257] on quentale-workspace at bounding box center [456, 206] width 912 height 413
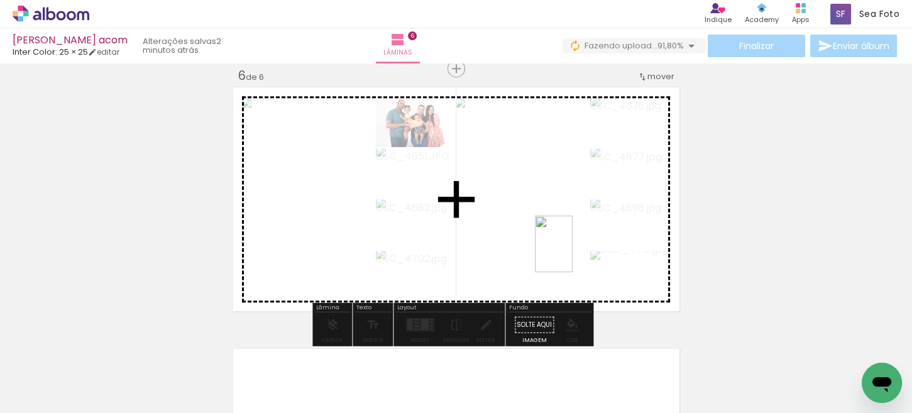
drag, startPoint x: 851, startPoint y: 365, endPoint x: 573, endPoint y: 253, distance: 299.3
click at [573, 253] on quentale-workspace at bounding box center [456, 206] width 912 height 413
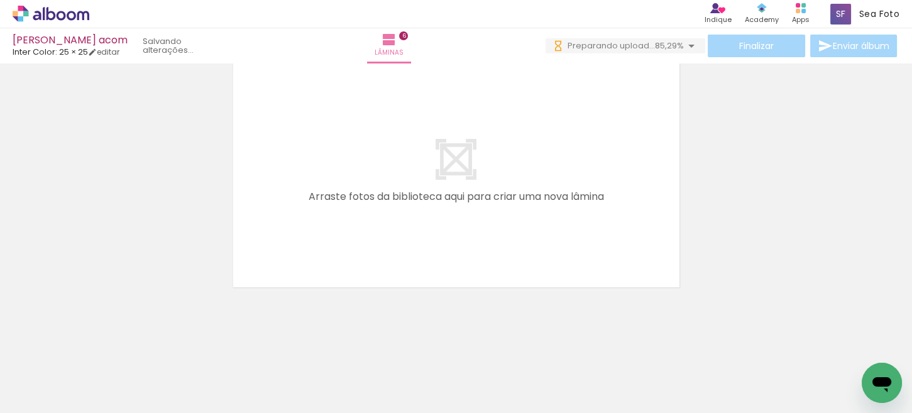
scroll to position [0, 4122]
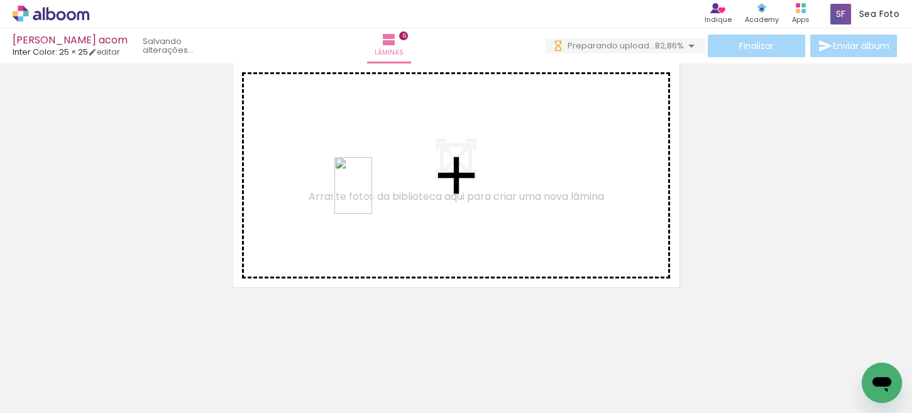
drag, startPoint x: 308, startPoint y: 374, endPoint x: 372, endPoint y: 195, distance: 190.3
click at [372, 195] on quentale-workspace at bounding box center [456, 206] width 912 height 413
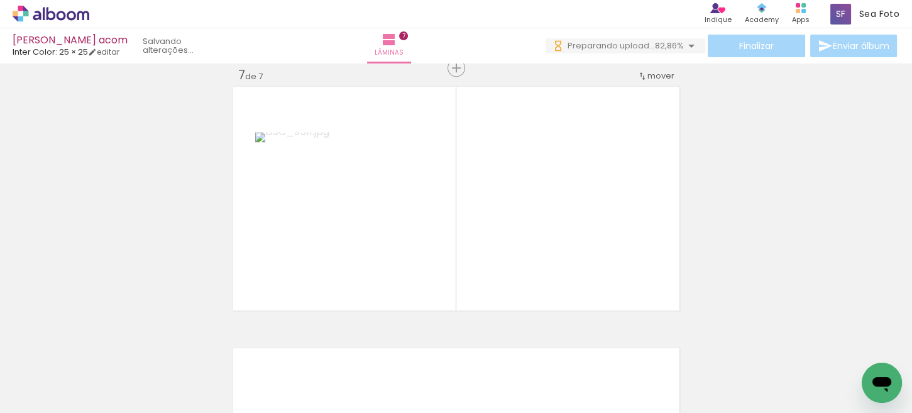
scroll to position [1585, 0]
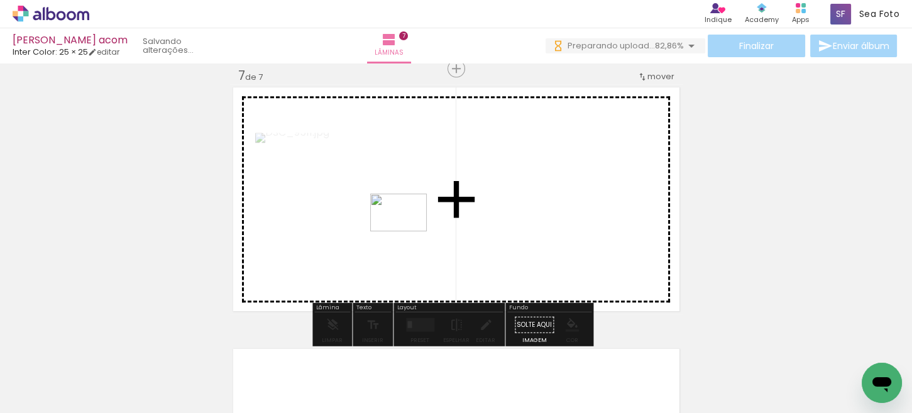
drag, startPoint x: 376, startPoint y: 366, endPoint x: 408, endPoint y: 231, distance: 138.3
click at [408, 231] on quentale-workspace at bounding box center [456, 206] width 912 height 413
